Goal: Download file/media

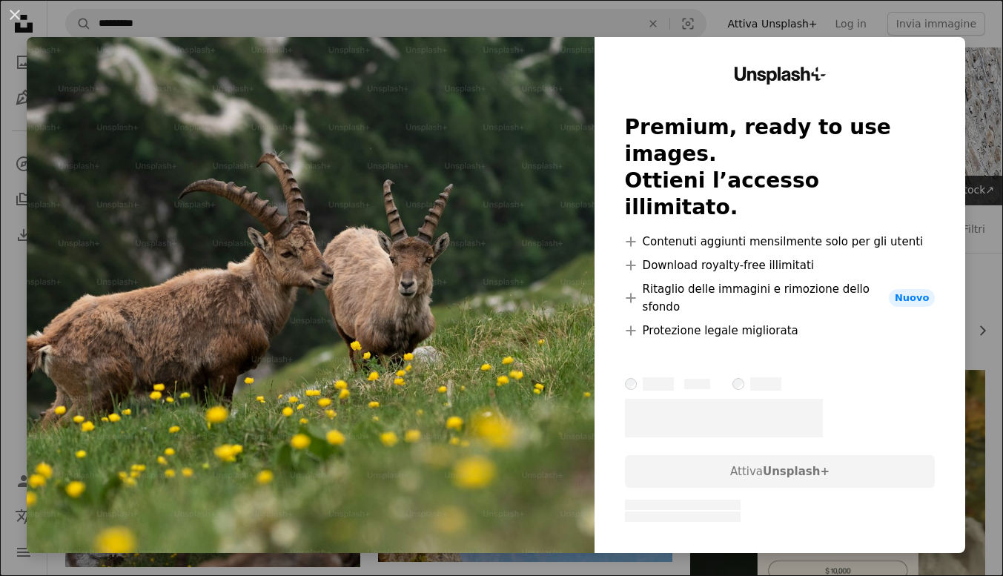
scroll to position [750, 0]
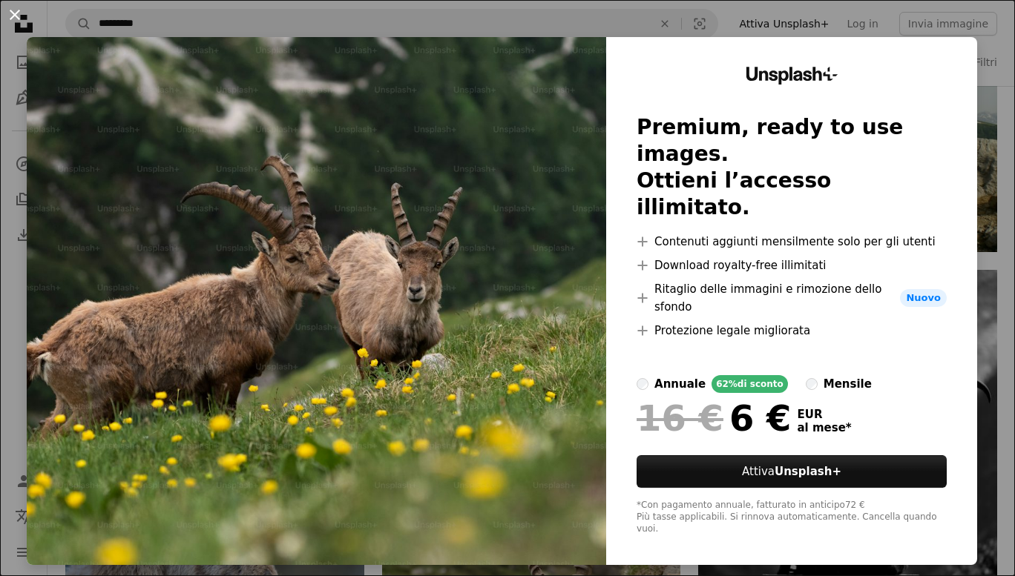
click at [20, 16] on button "An X shape" at bounding box center [15, 15] width 18 height 18
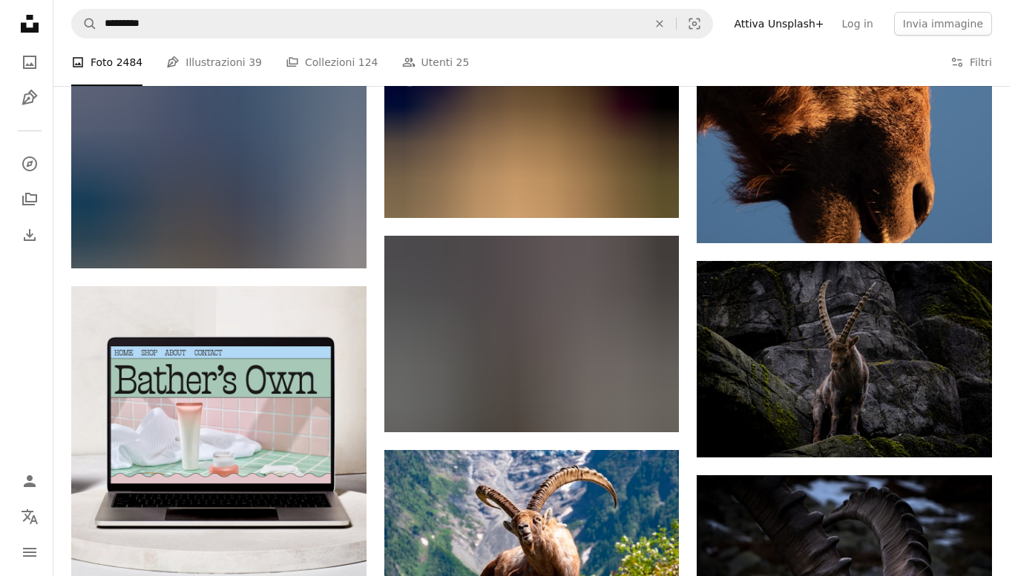
scroll to position [3292, 0]
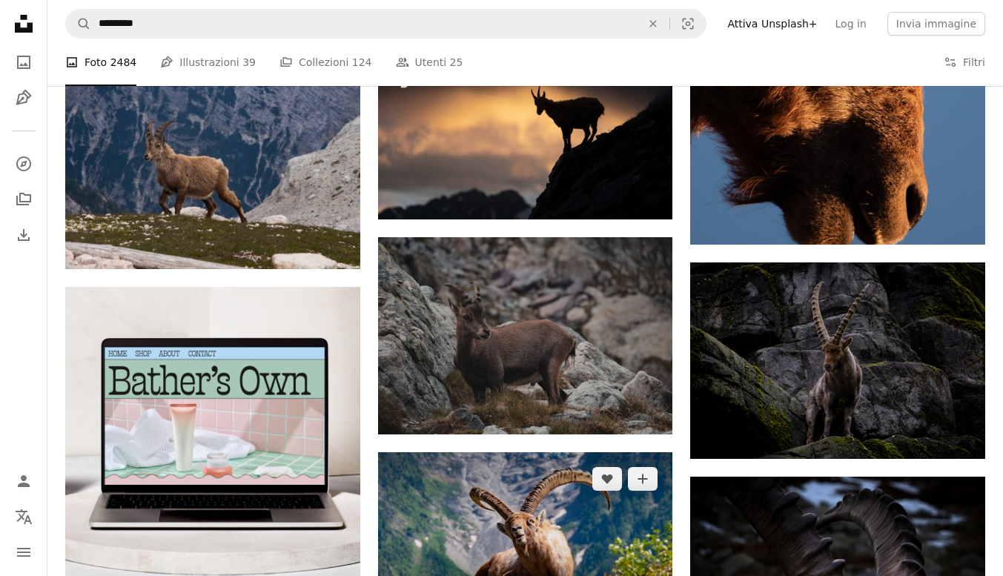
click at [630, 452] on img at bounding box center [525, 535] width 295 height 166
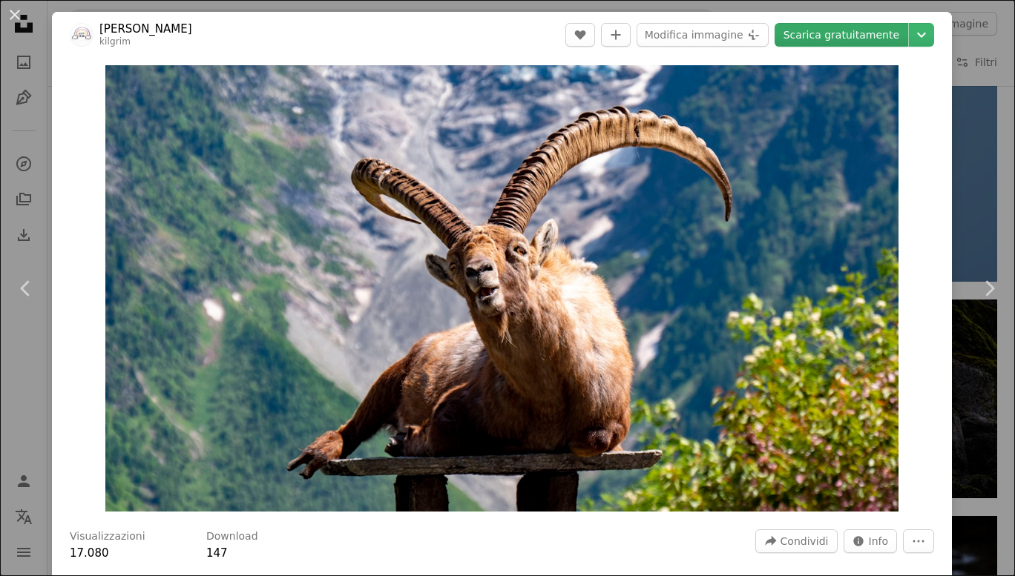
click at [809, 30] on link "Scarica gratuitamente" at bounding box center [840, 35] width 133 height 24
